Goal: Task Accomplishment & Management: Use online tool/utility

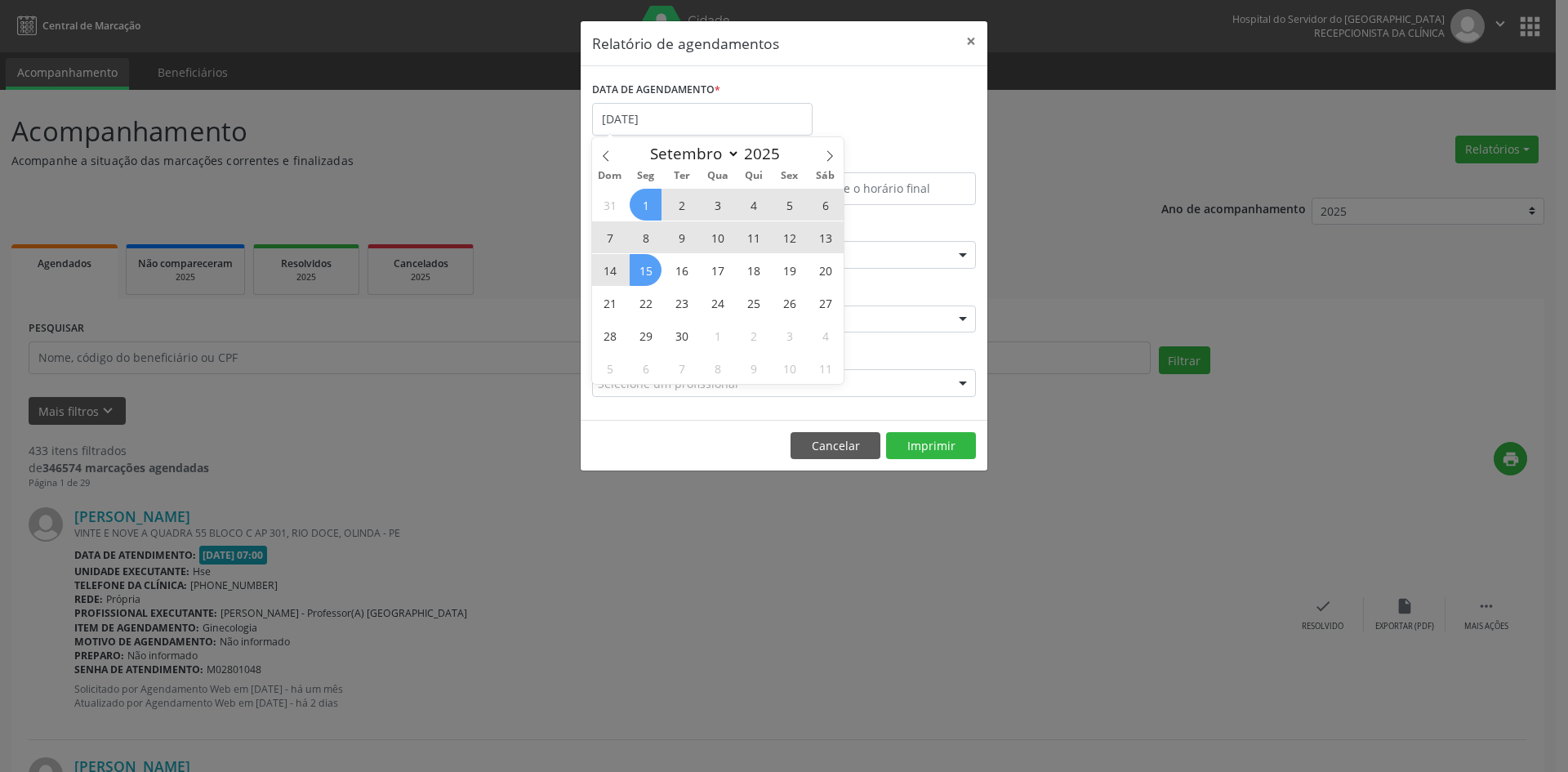
select select "8"
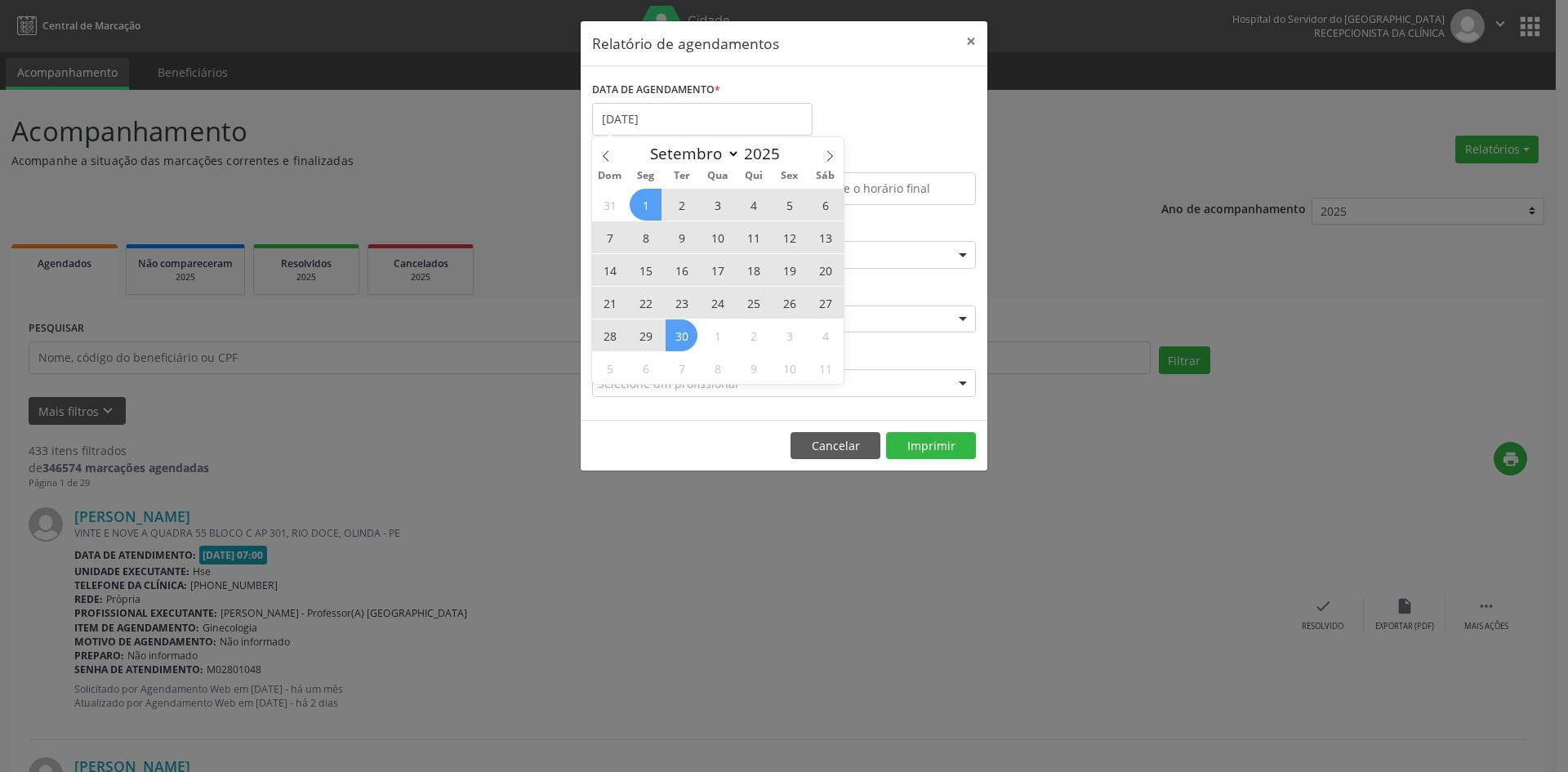
click at [680, 339] on div "31 1 2 3 4 5 6 7 8 9 10 11 12 13 14 15 16 17 18 19 20 21 22 23 24 25 26 27 28 2…" at bounding box center [717, 286] width 252 height 196
click at [680, 339] on span "30" at bounding box center [682, 335] width 32 height 32
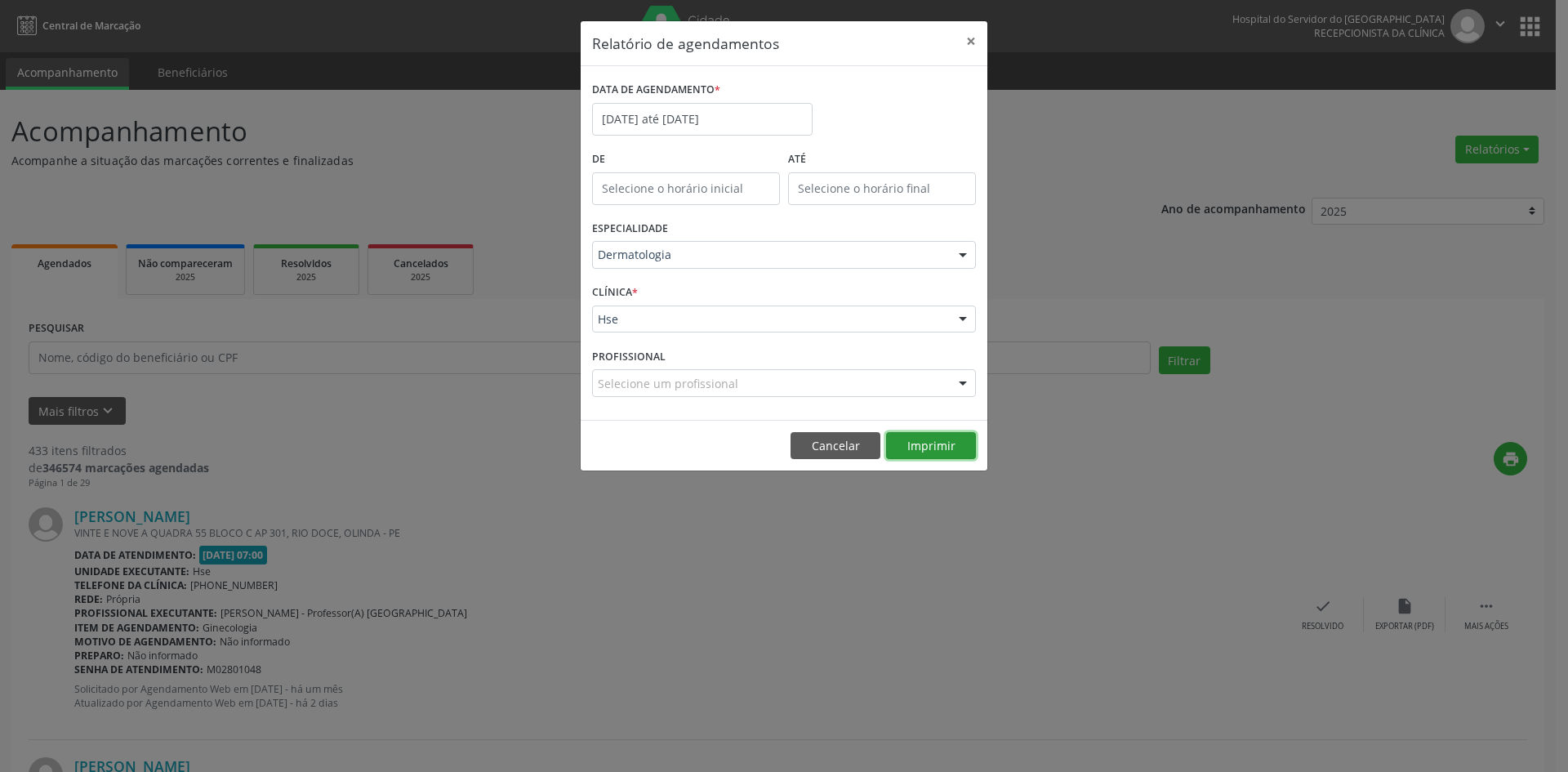
click at [929, 443] on button "Imprimir" at bounding box center [931, 446] width 90 height 28
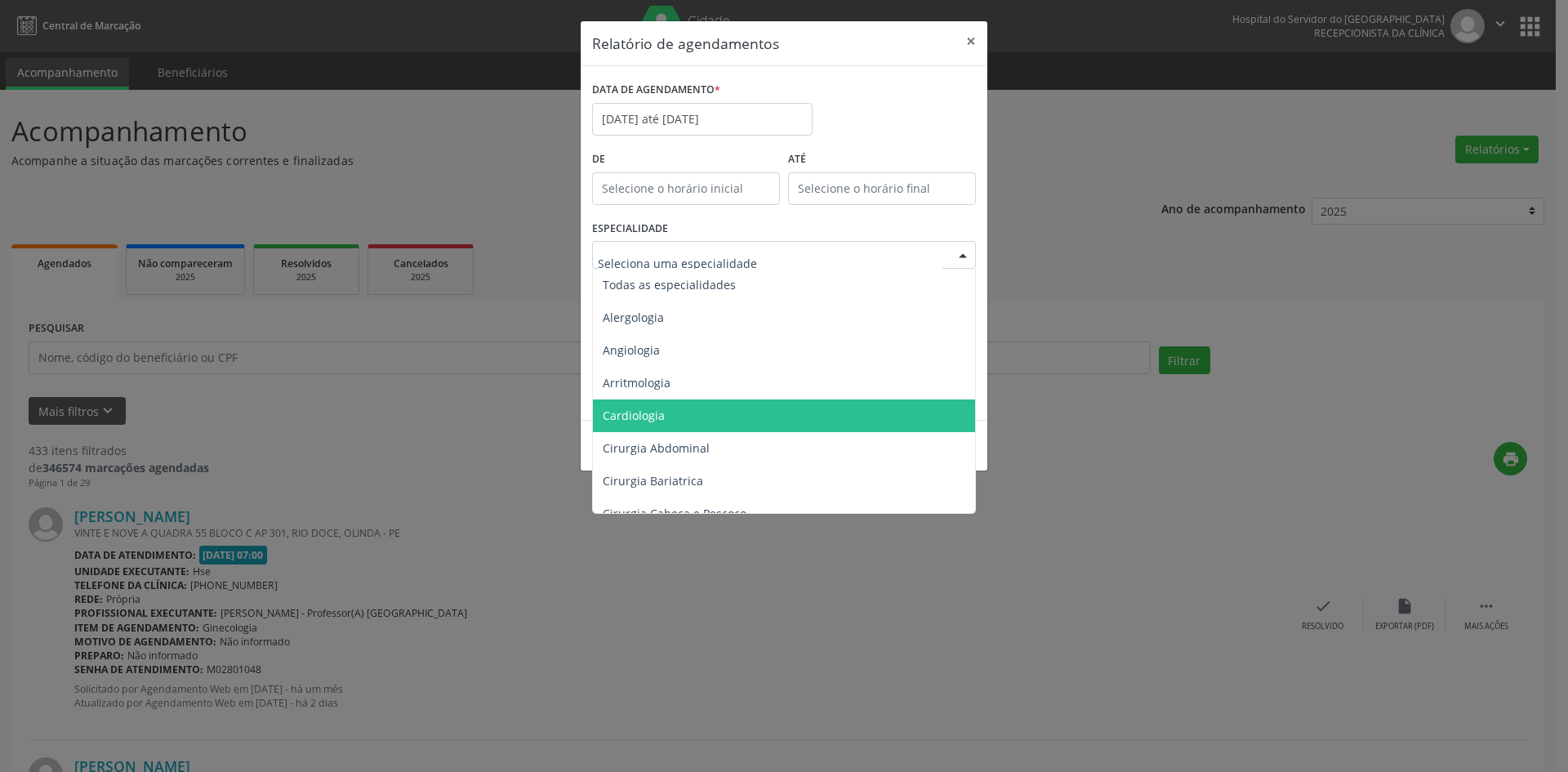
click at [692, 415] on span "Cardiologia" at bounding box center [785, 416] width 385 height 33
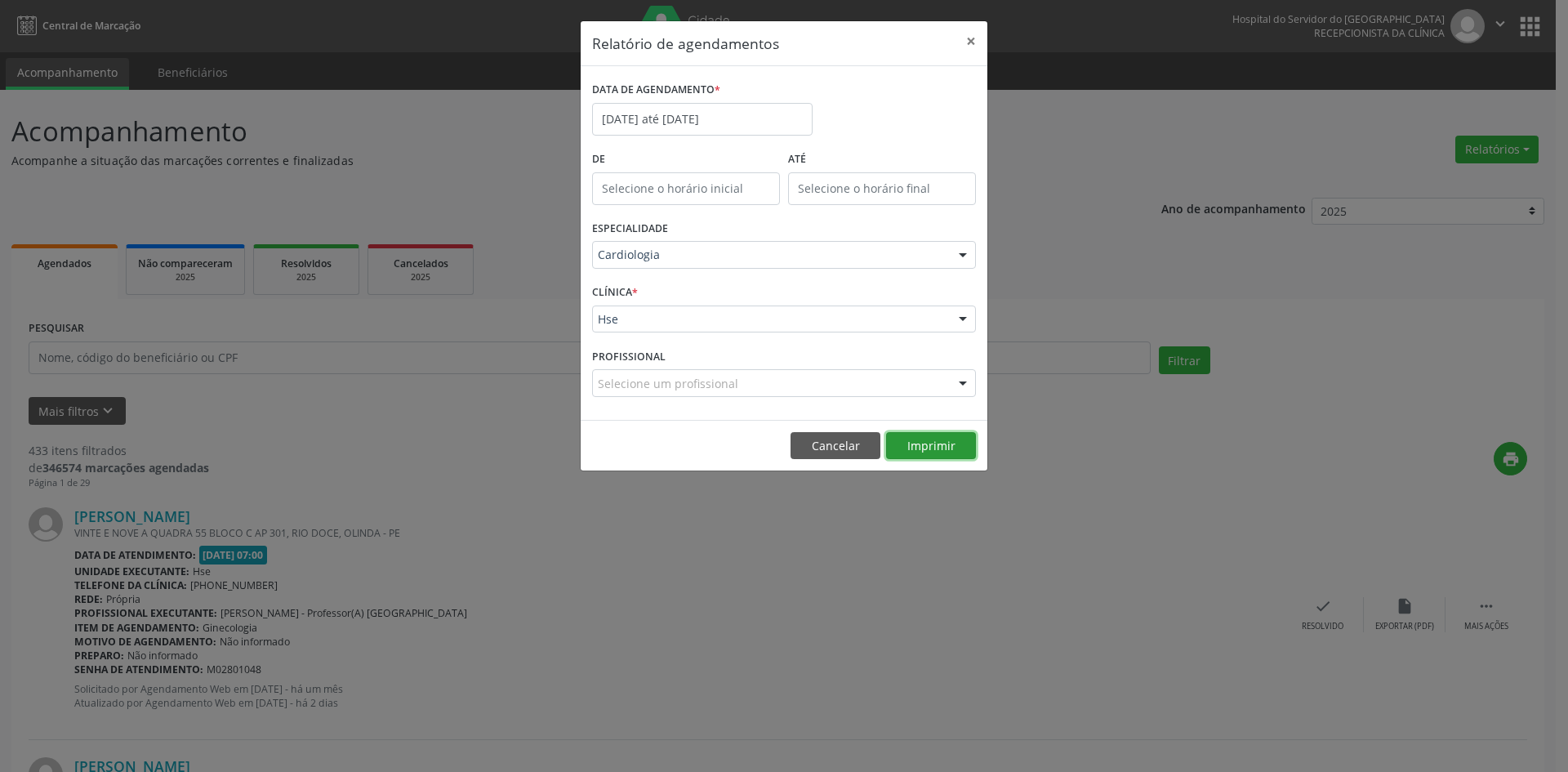
click at [927, 443] on button "Imprimir" at bounding box center [931, 446] width 90 height 28
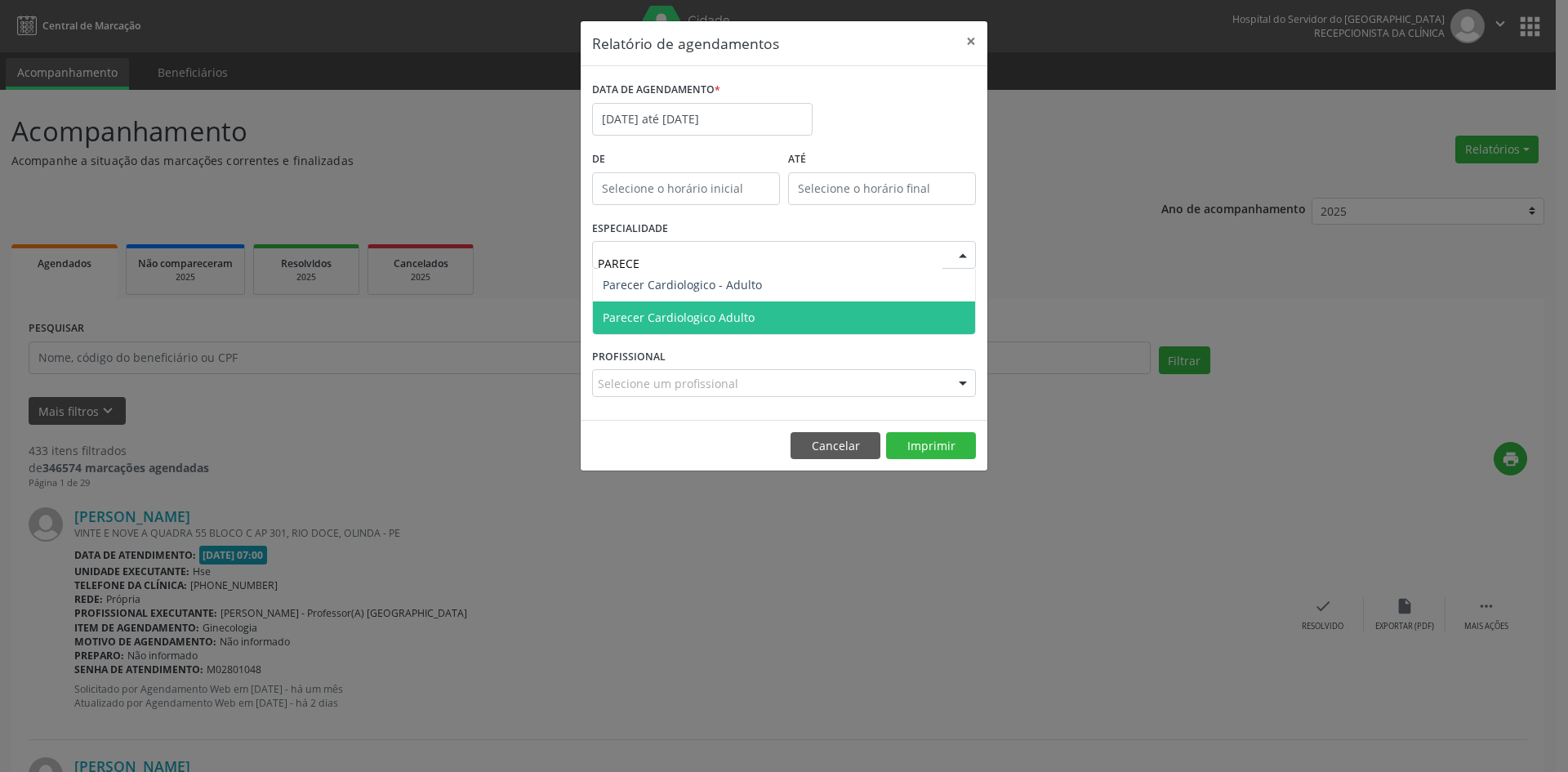
type input "PARECER"
click at [683, 314] on span "Parecer Cardiologico Adulto" at bounding box center [679, 317] width 152 height 16
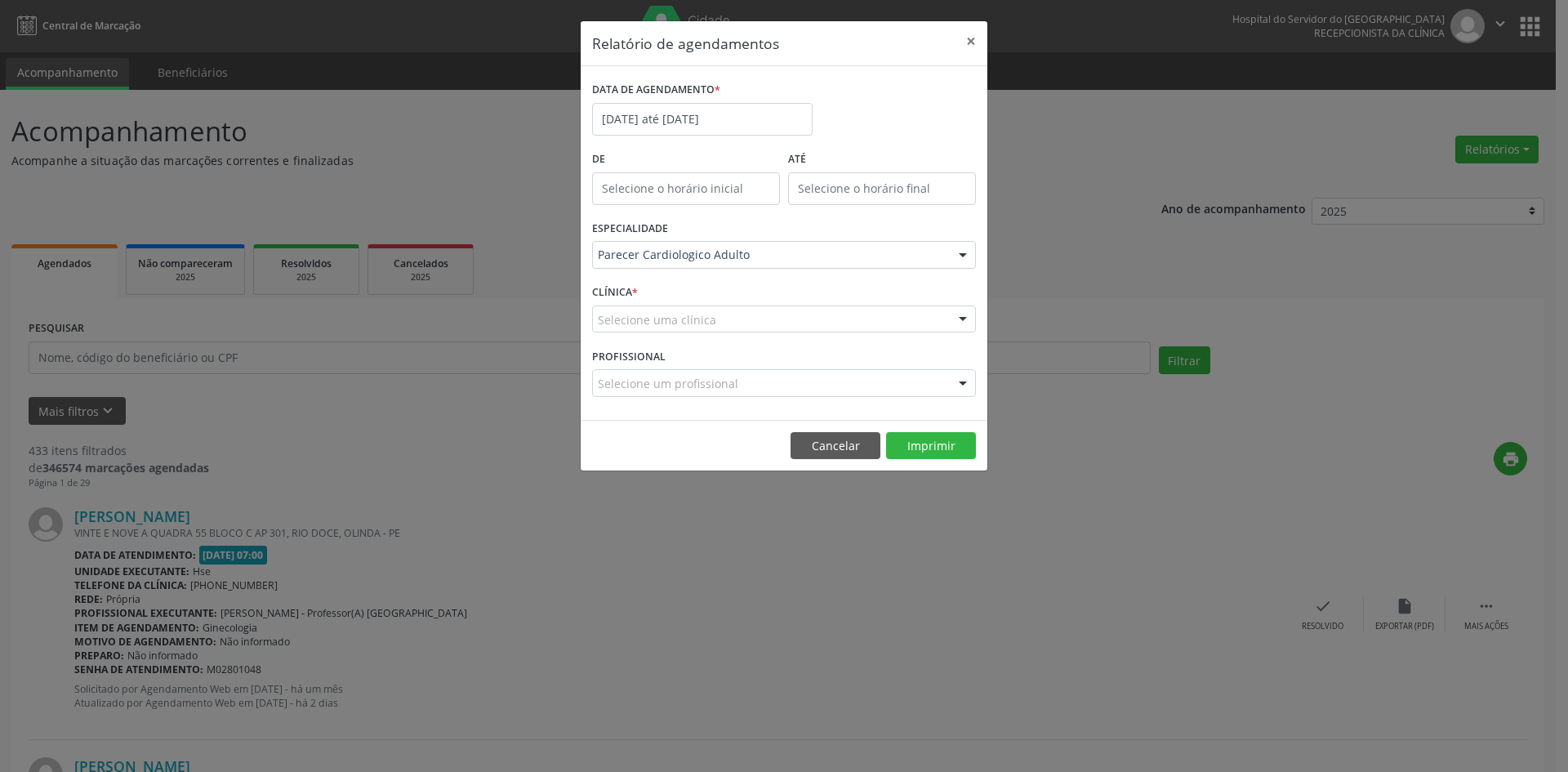
click at [962, 384] on div at bounding box center [963, 384] width 25 height 28
click at [849, 335] on div "CLÍNICA * Selecione uma clínica Nenhum resultado encontrado para: " " Não há ne…" at bounding box center [784, 312] width 392 height 64
click at [849, 322] on div "Selecione uma clínica" at bounding box center [784, 319] width 384 height 28
click at [849, 312] on input "text" at bounding box center [770, 327] width 344 height 33
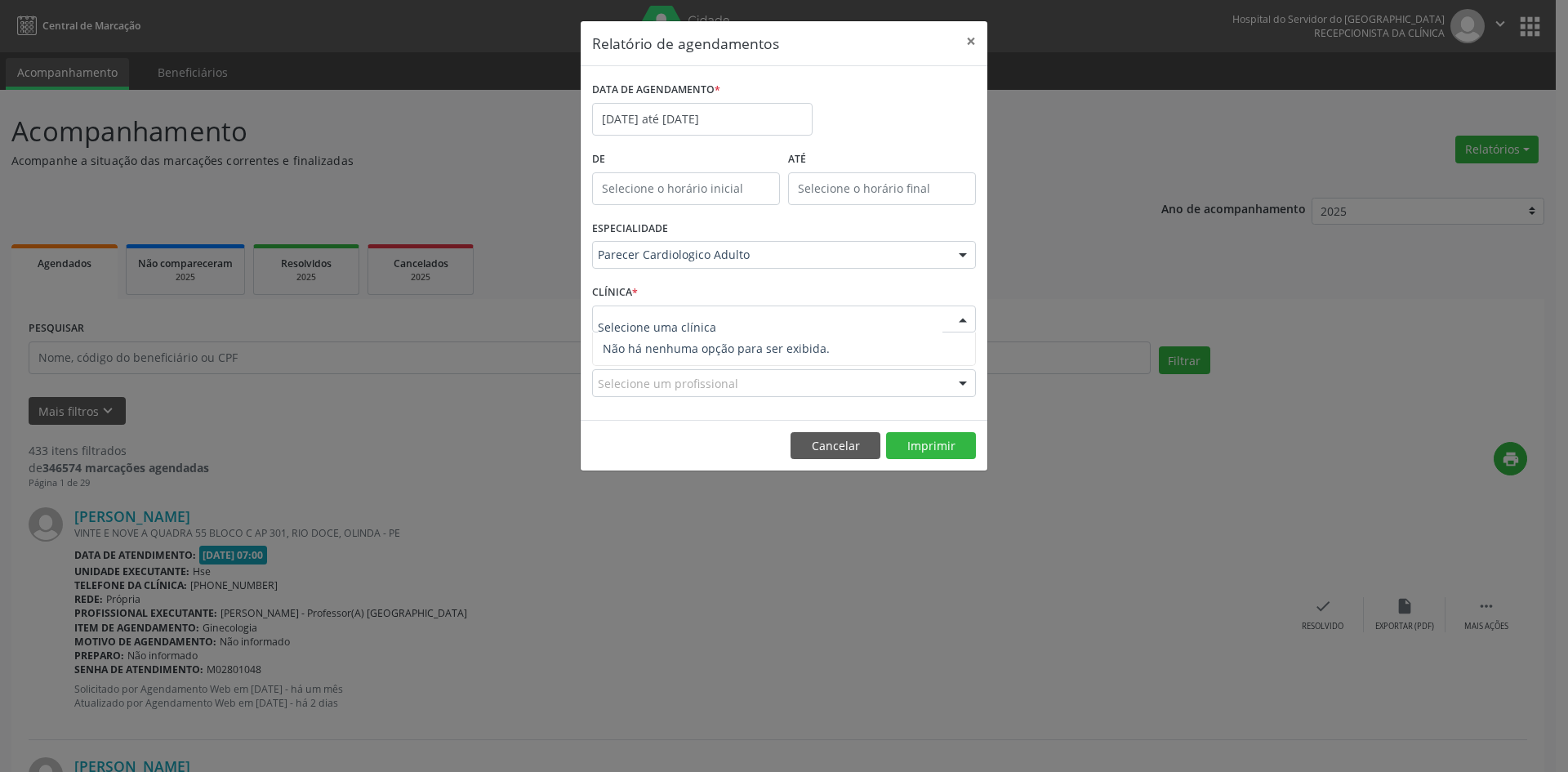
click at [849, 312] on input "text" at bounding box center [770, 327] width 344 height 33
click at [845, 312] on input "text" at bounding box center [770, 327] width 344 height 33
click at [845, 314] on input "text" at bounding box center [770, 327] width 344 height 33
click at [845, 315] on input "text" at bounding box center [770, 327] width 344 height 33
click at [845, 314] on input "text" at bounding box center [770, 327] width 344 height 33
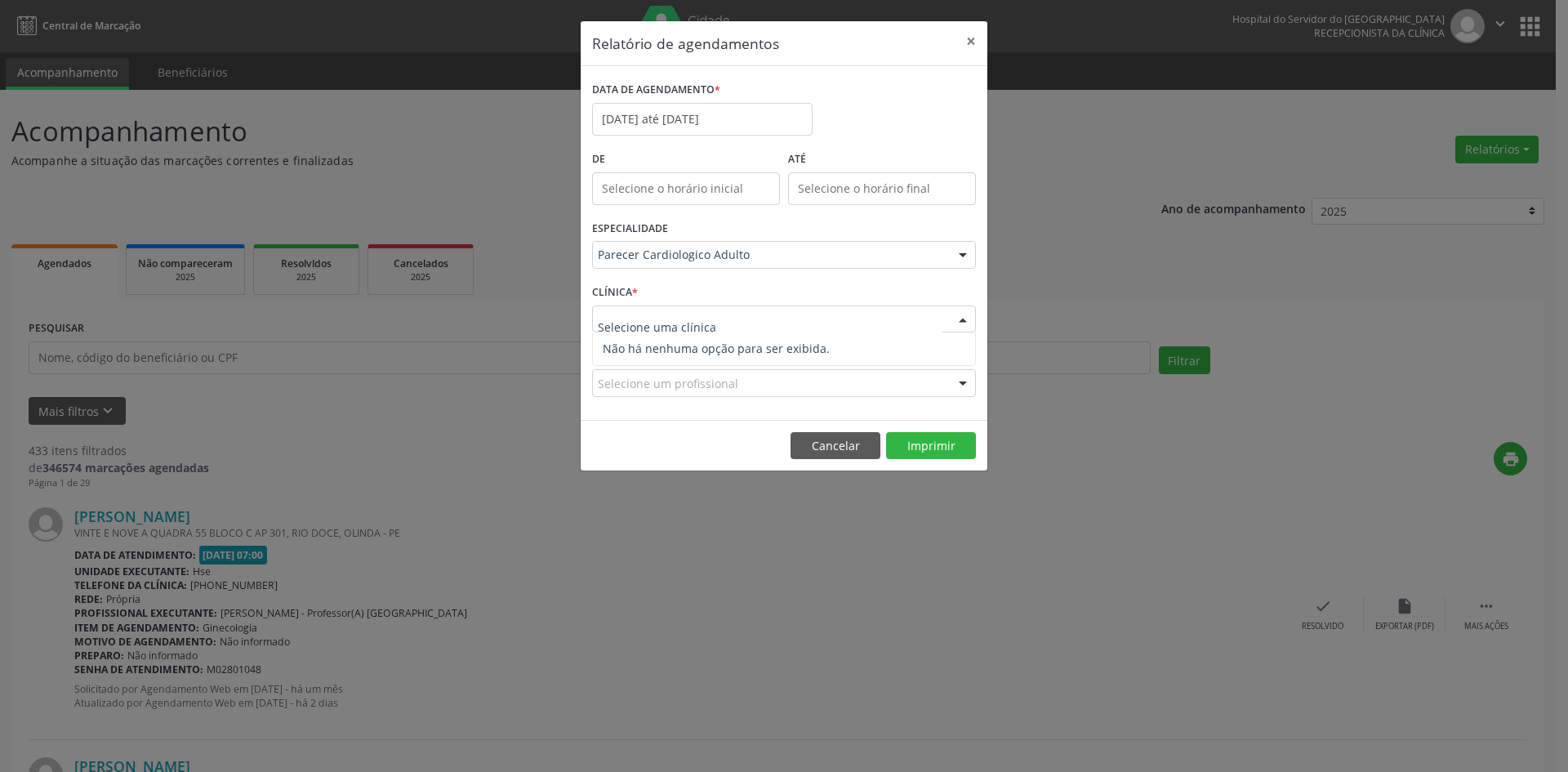
click at [845, 308] on div at bounding box center [784, 319] width 384 height 28
click at [843, 299] on div "CLÍNICA * Selecione uma clínica Nenhum resultado encontrado para: " " Não há ne…" at bounding box center [784, 312] width 392 height 64
click at [827, 317] on div "Selecione uma clínica" at bounding box center [784, 319] width 384 height 28
click at [827, 317] on input "text" at bounding box center [770, 327] width 344 height 33
click at [830, 442] on button "Cancelar" at bounding box center [836, 446] width 90 height 28
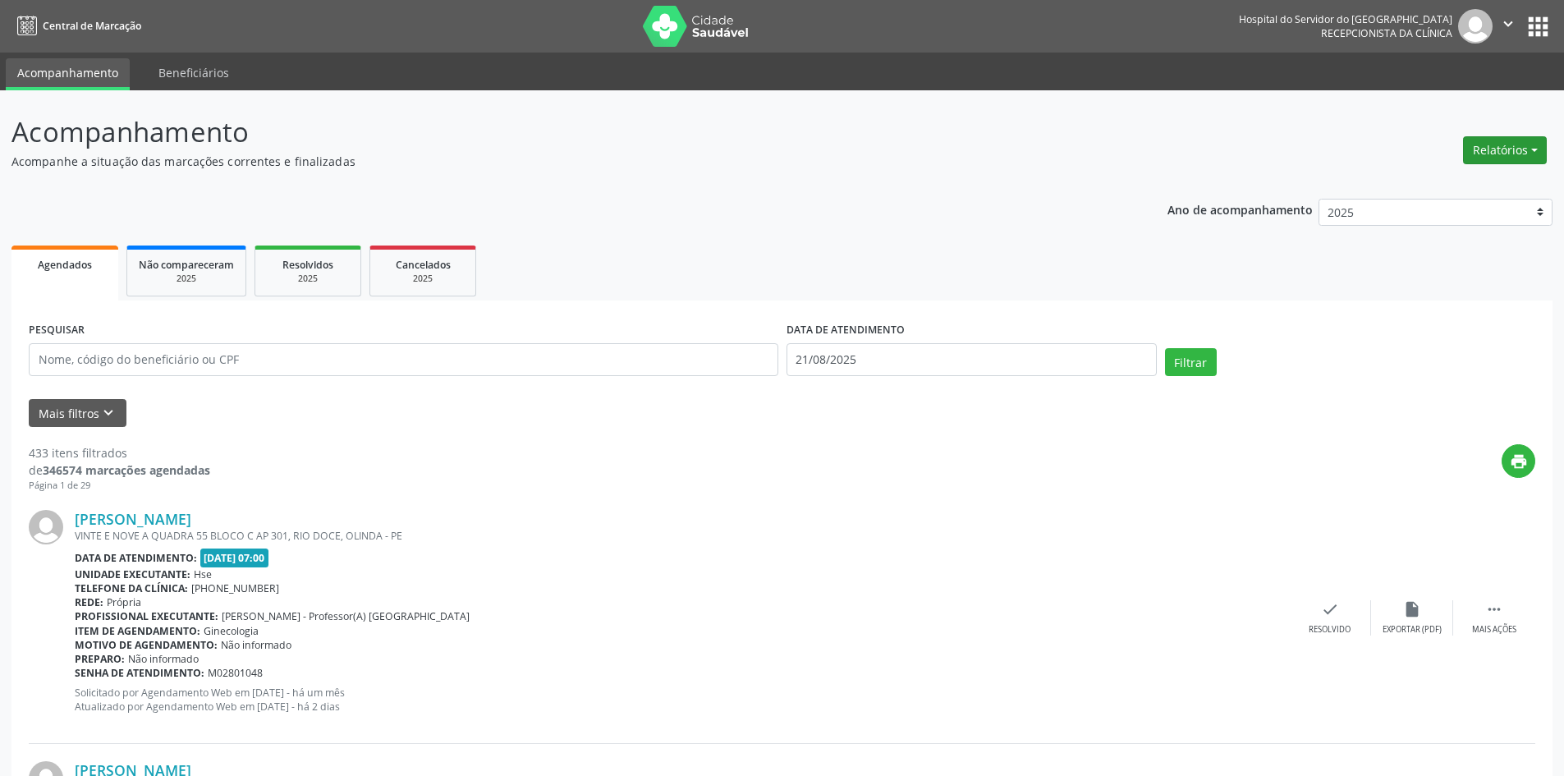
click at [1503, 145] on button "Relatórios" at bounding box center [1505, 150] width 84 height 28
click at [1415, 186] on link "Agendamentos" at bounding box center [1459, 185] width 177 height 23
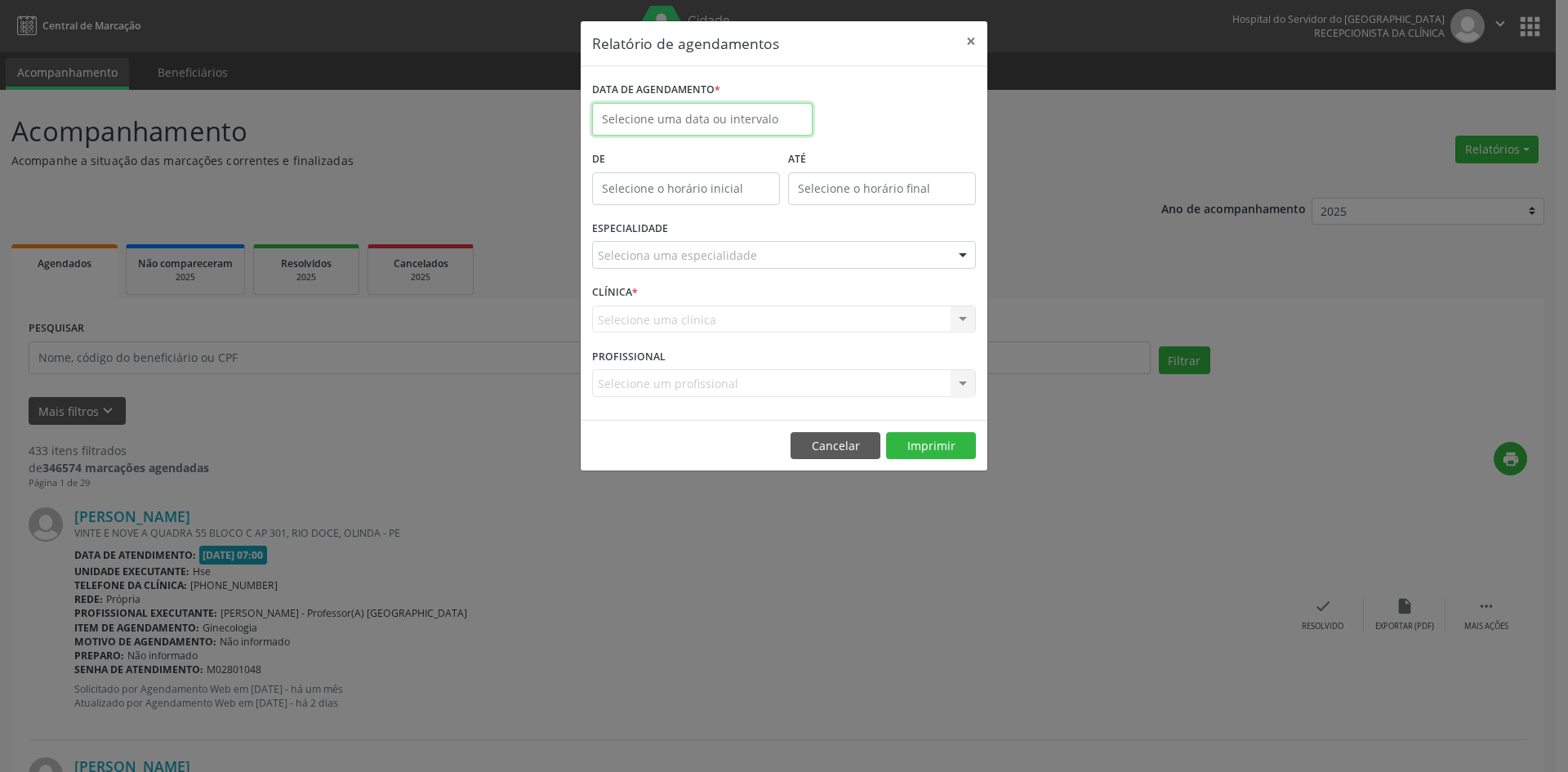
click at [719, 111] on input "text" at bounding box center [702, 118] width 221 height 33
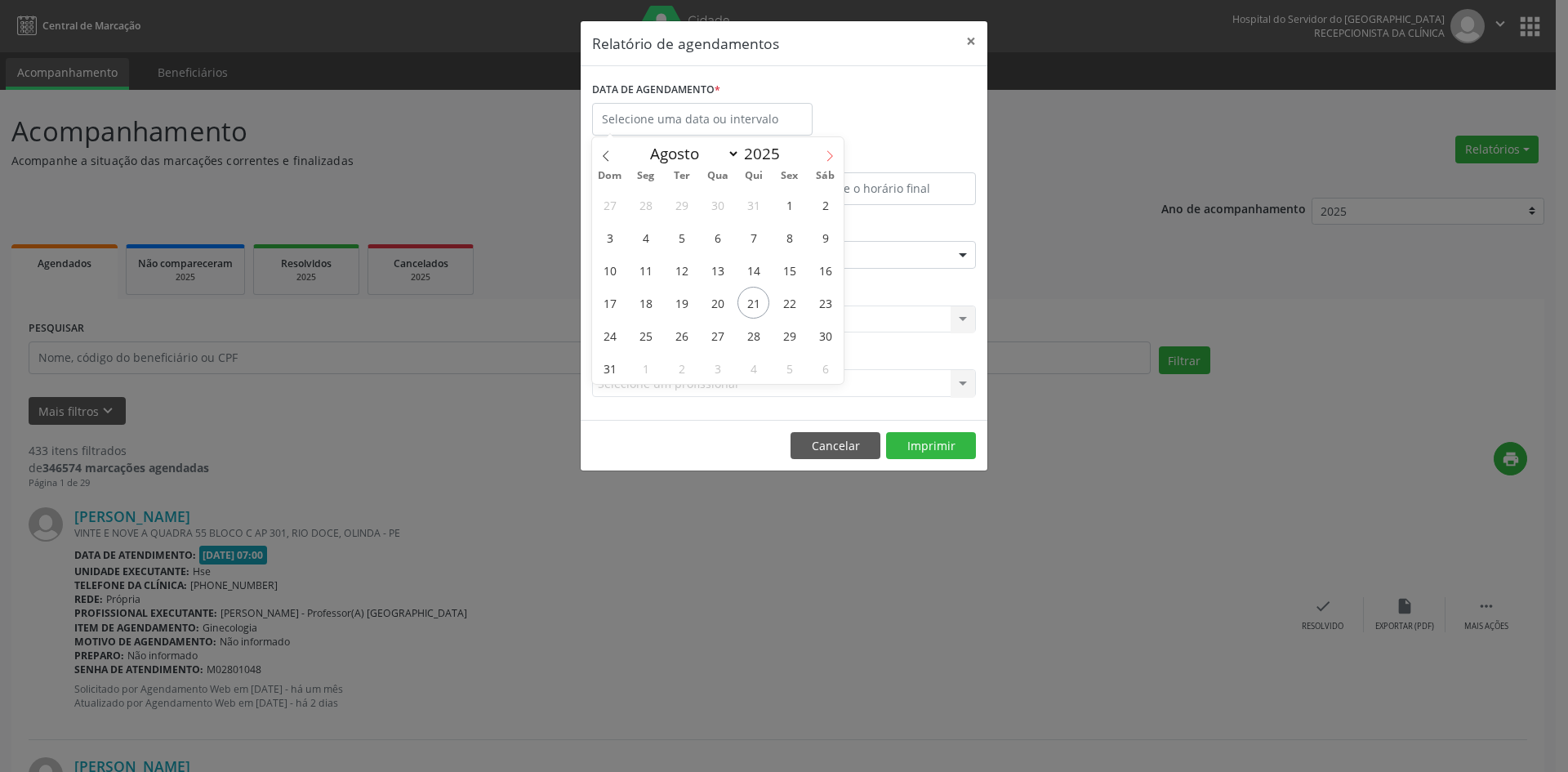
click at [827, 155] on icon at bounding box center [829, 155] width 11 height 11
select select "8"
click at [647, 203] on span "1" at bounding box center [646, 205] width 32 height 32
type input "[DATE]"
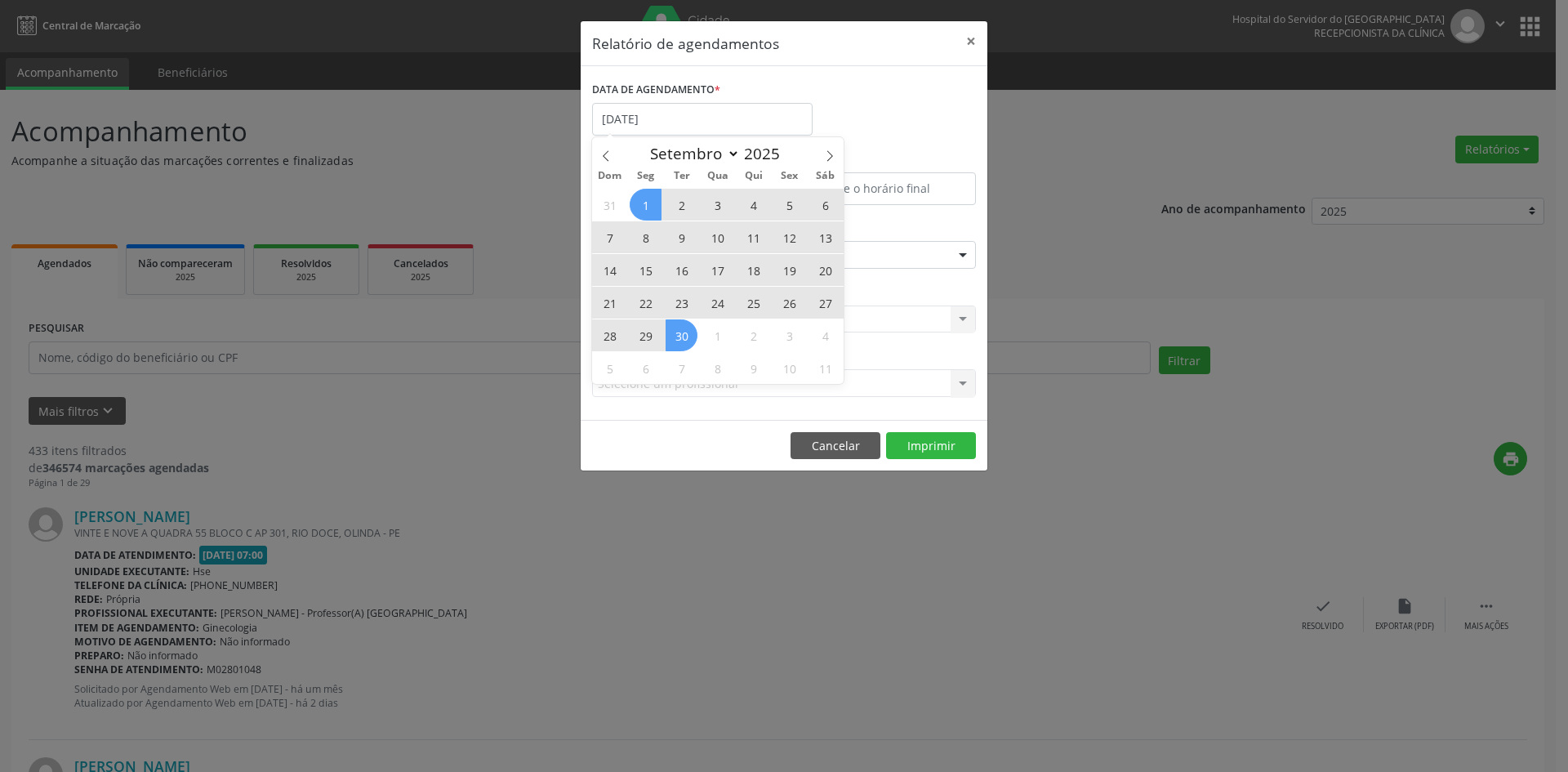
click at [683, 327] on div "31 1 2 3 4 5 6 7 8 9 10 11 12 13 14 15 16 17 18 19 20 21 22 23 24 25 26 27 28 2…" at bounding box center [717, 286] width 252 height 196
click at [683, 327] on span "30" at bounding box center [682, 335] width 32 height 32
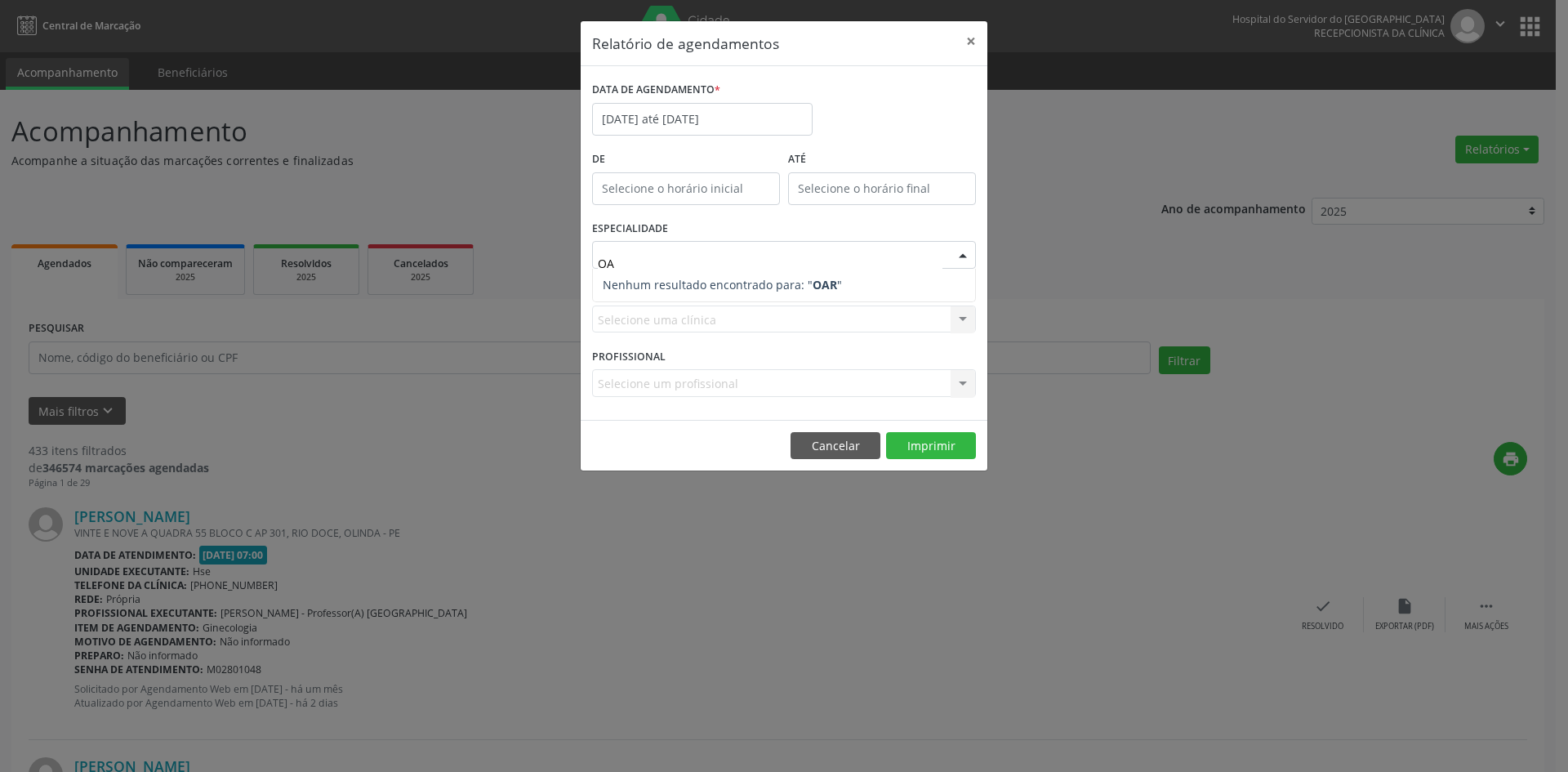
type input "O"
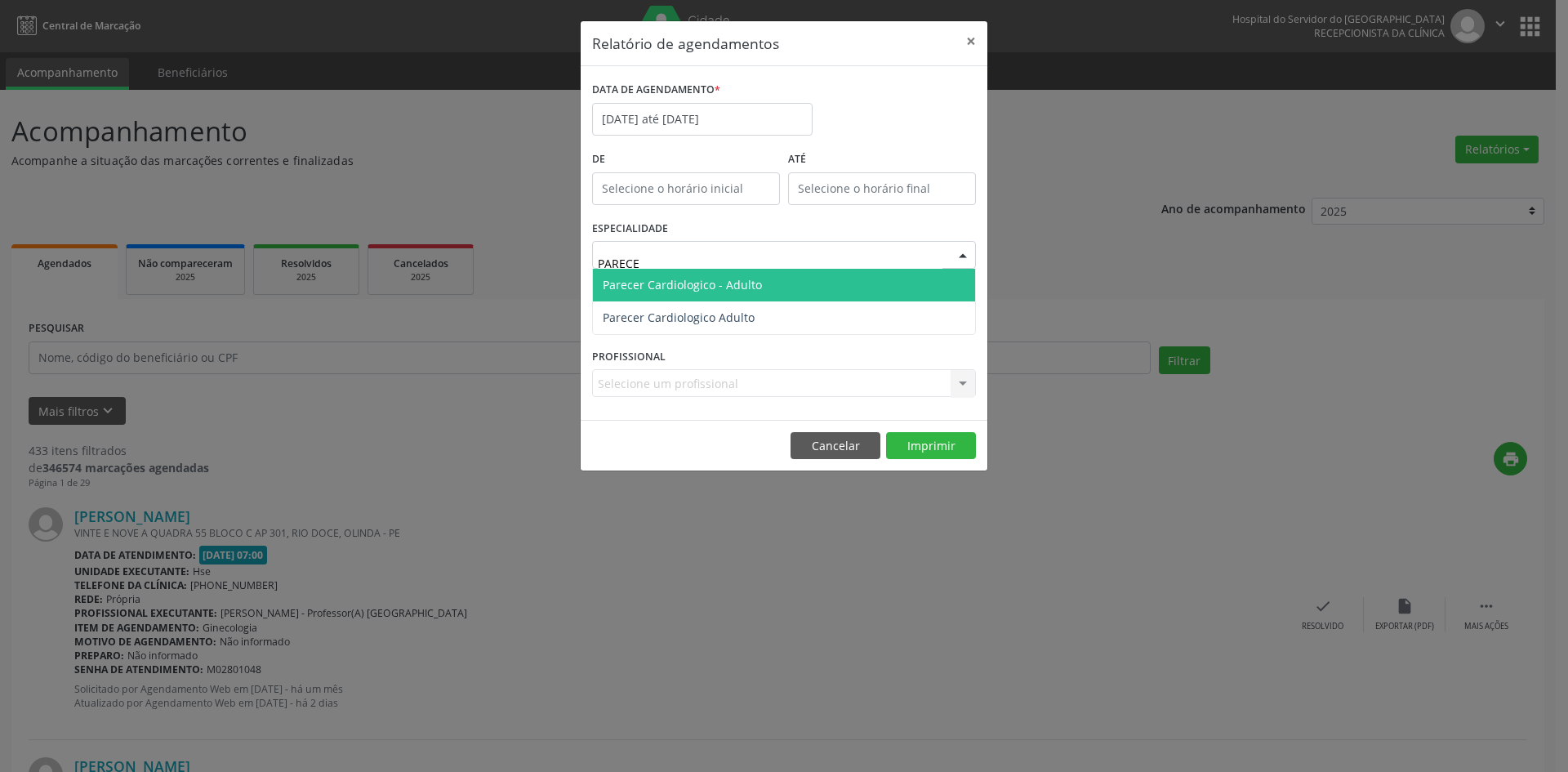
type input "PARECER"
click at [657, 282] on span "Parecer Cardiologico - Adulto" at bounding box center [683, 285] width 159 height 16
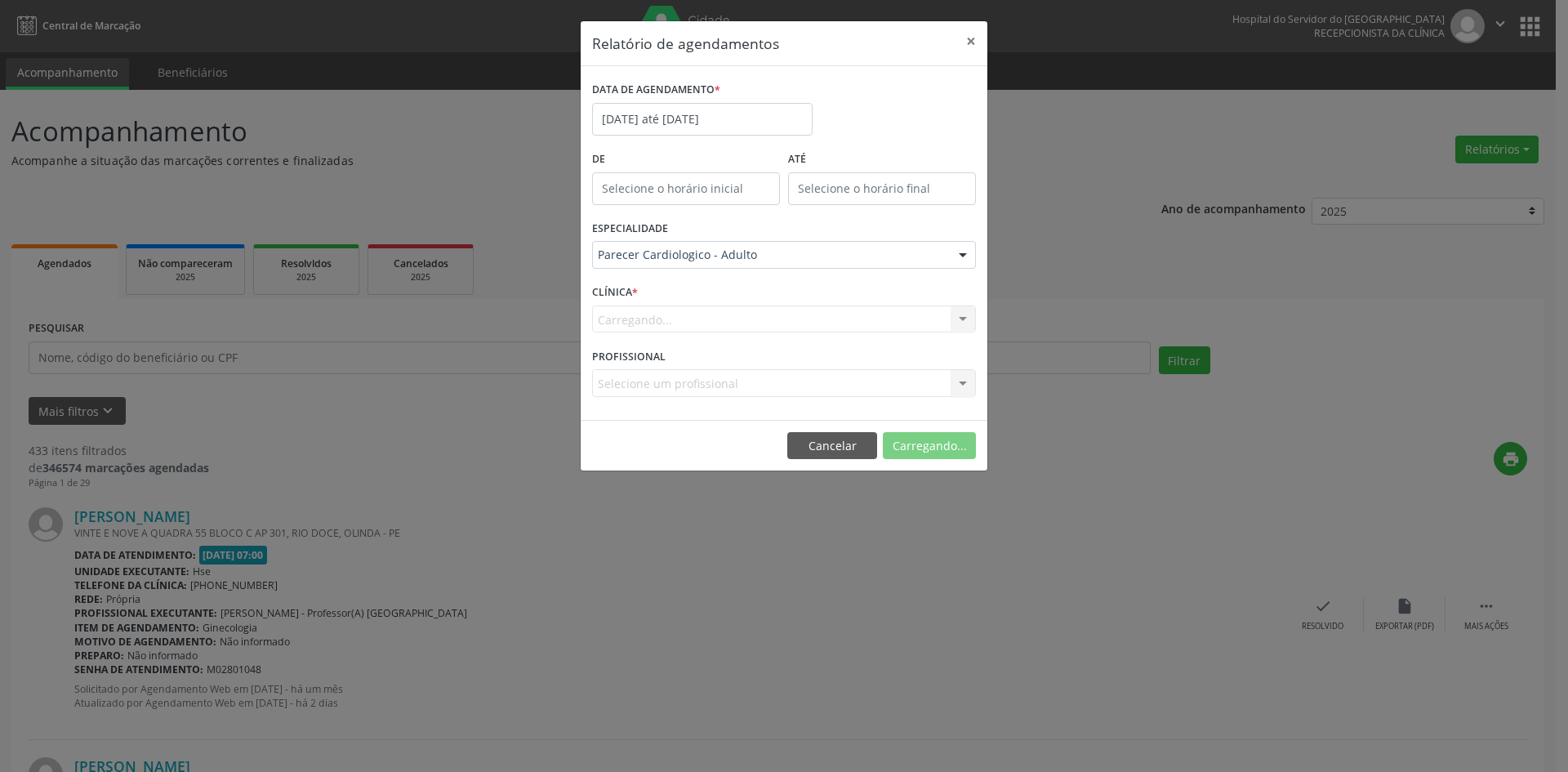
click at [664, 317] on div "Carregando... Nenhum resultado encontrado para: " " Não há nenhuma opção para s…" at bounding box center [784, 319] width 384 height 28
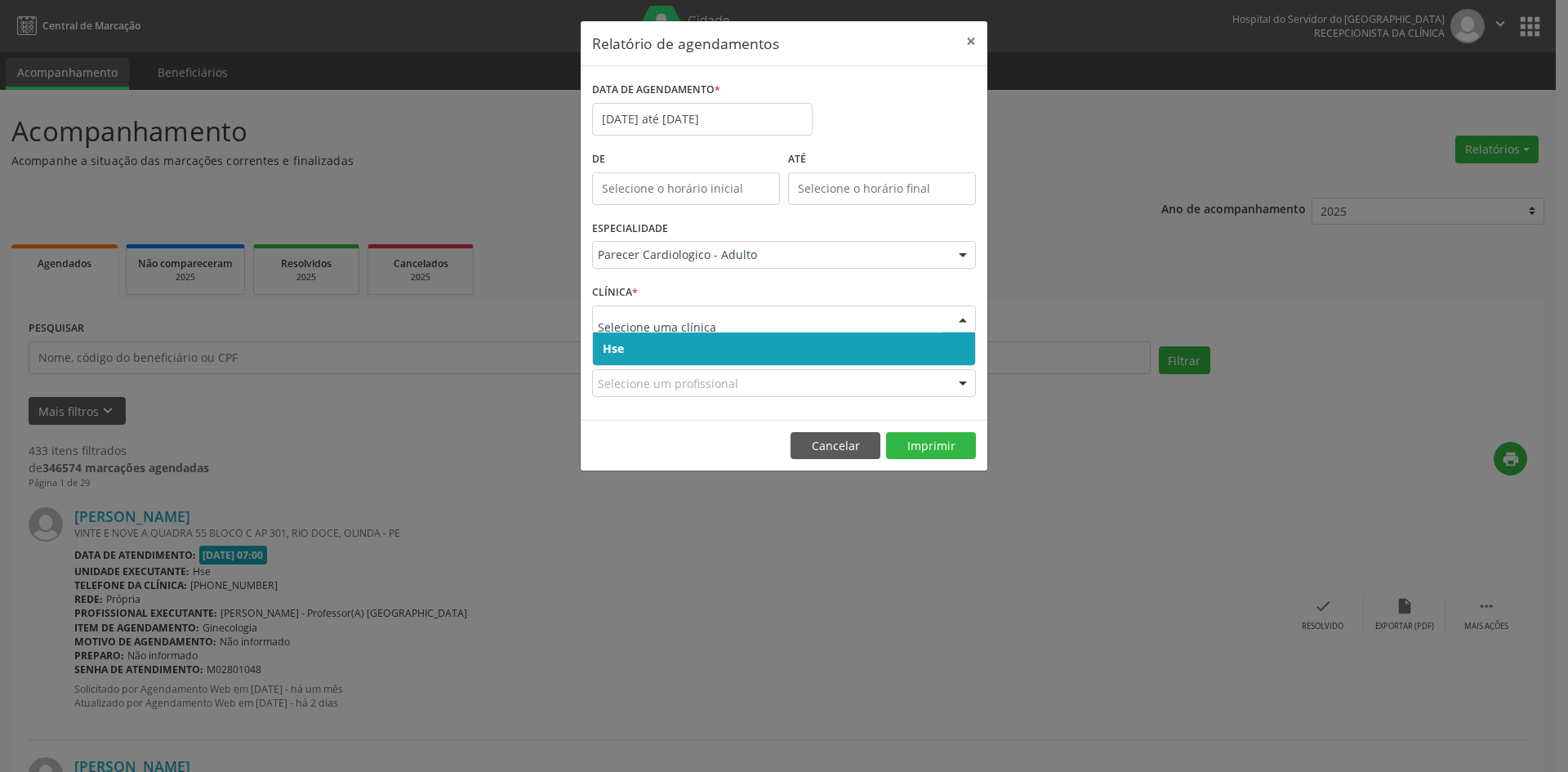
click at [670, 341] on span "Hse" at bounding box center [784, 348] width 382 height 33
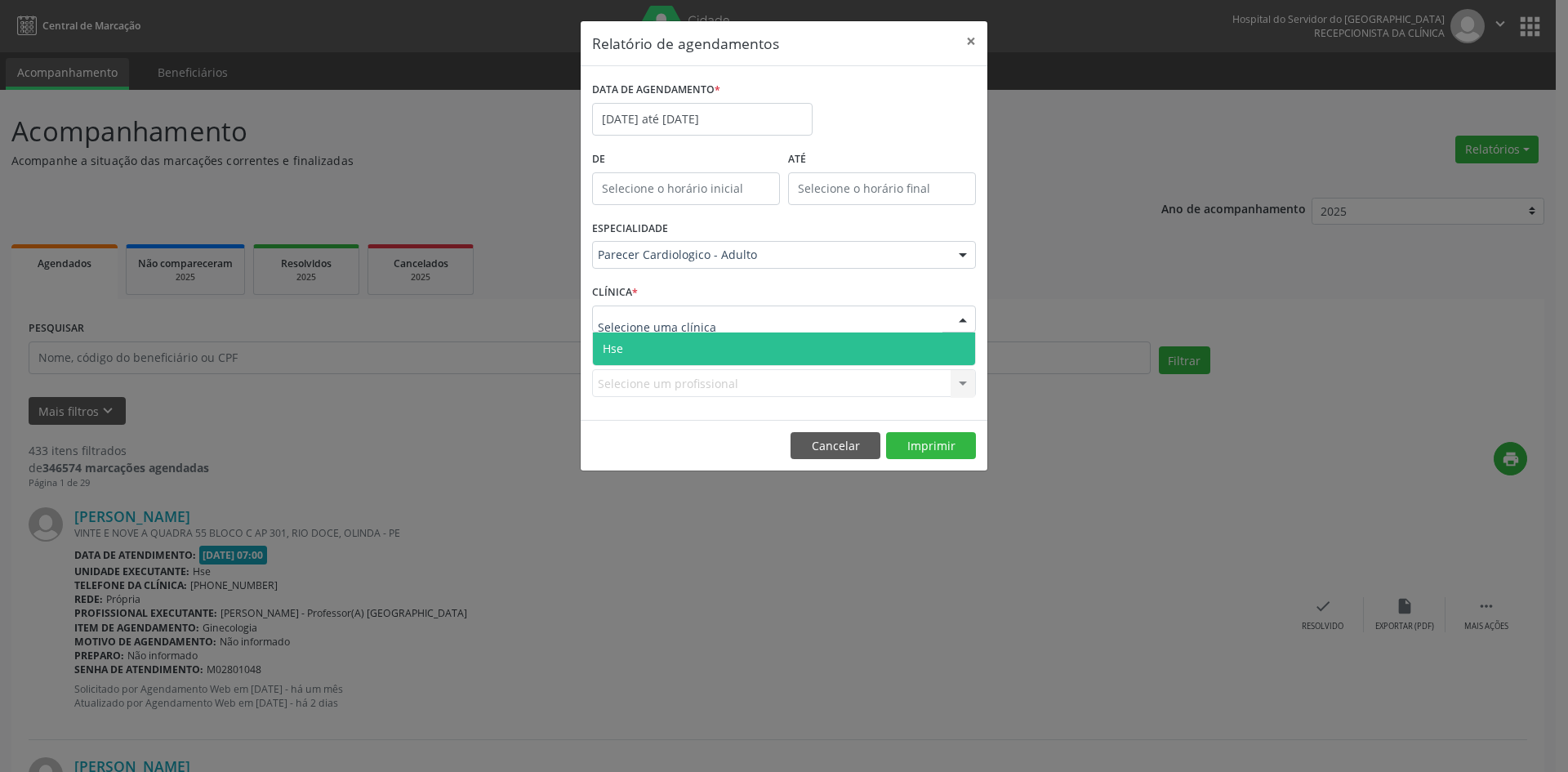
click at [673, 348] on span "Hse" at bounding box center [784, 348] width 382 height 33
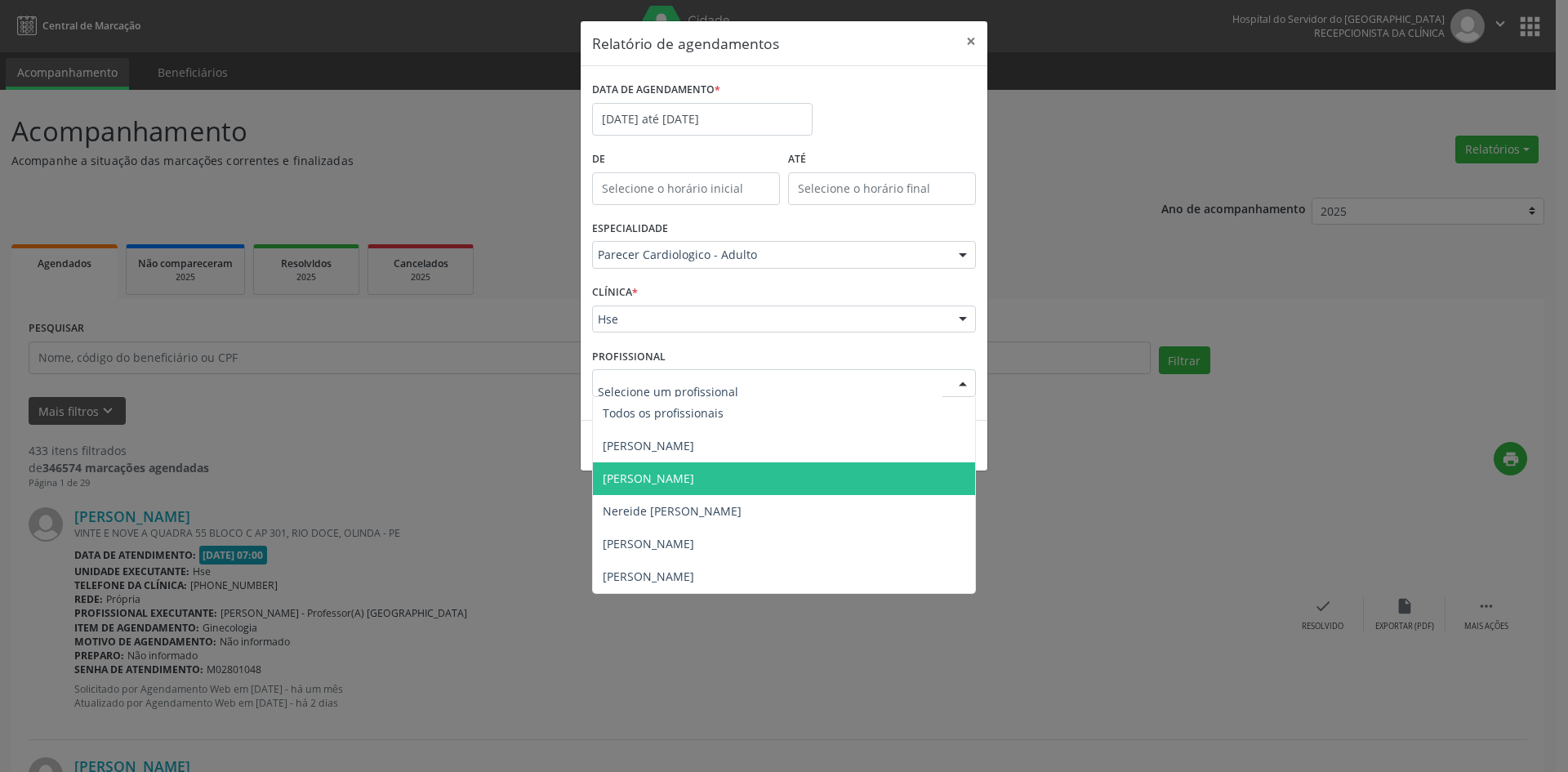
click at [677, 479] on span "[PERSON_NAME]" at bounding box center [649, 479] width 92 height 16
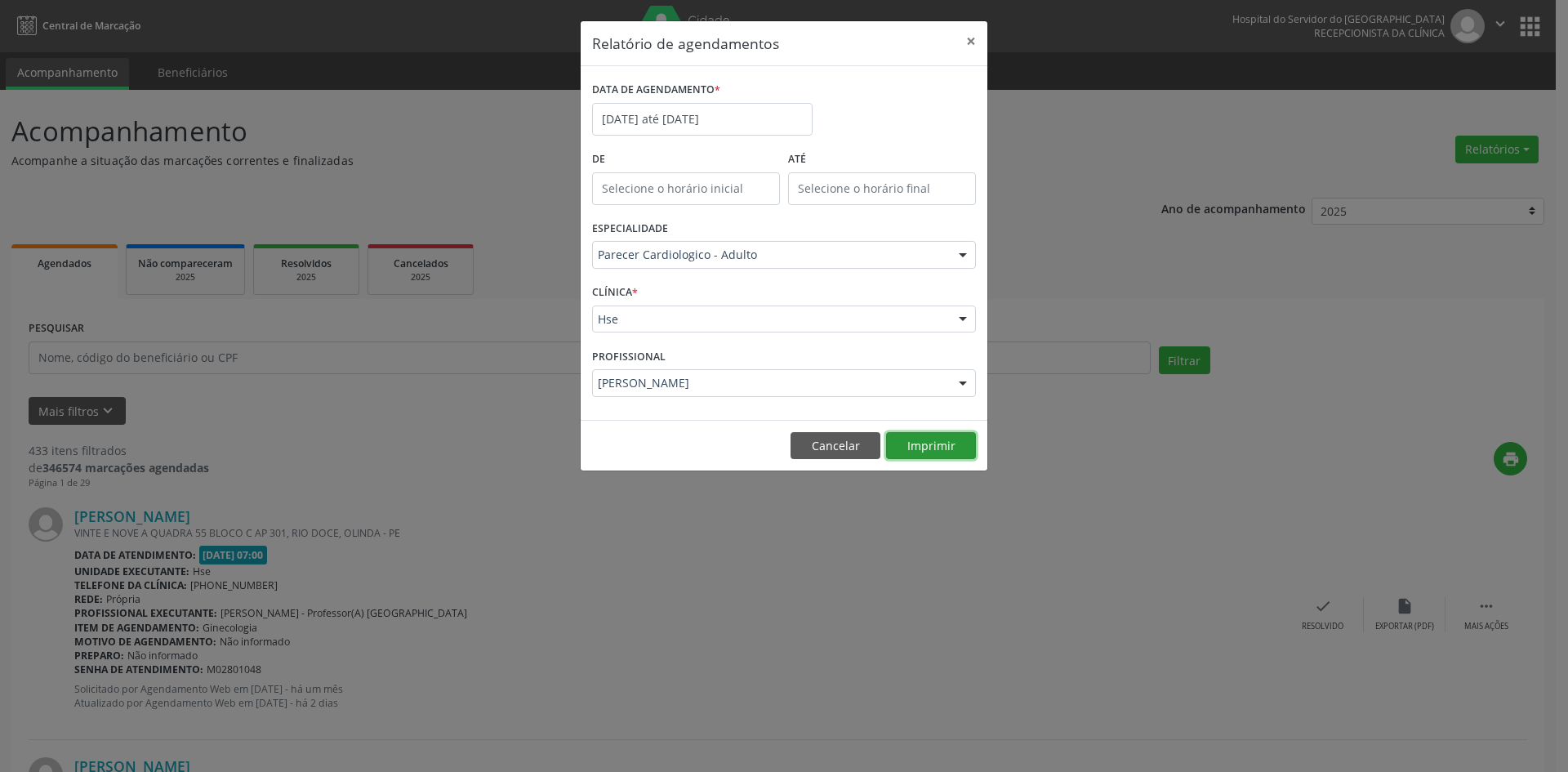
click at [926, 447] on button "Imprimir" at bounding box center [931, 446] width 90 height 28
